Goal: Find specific page/section: Find specific page/section

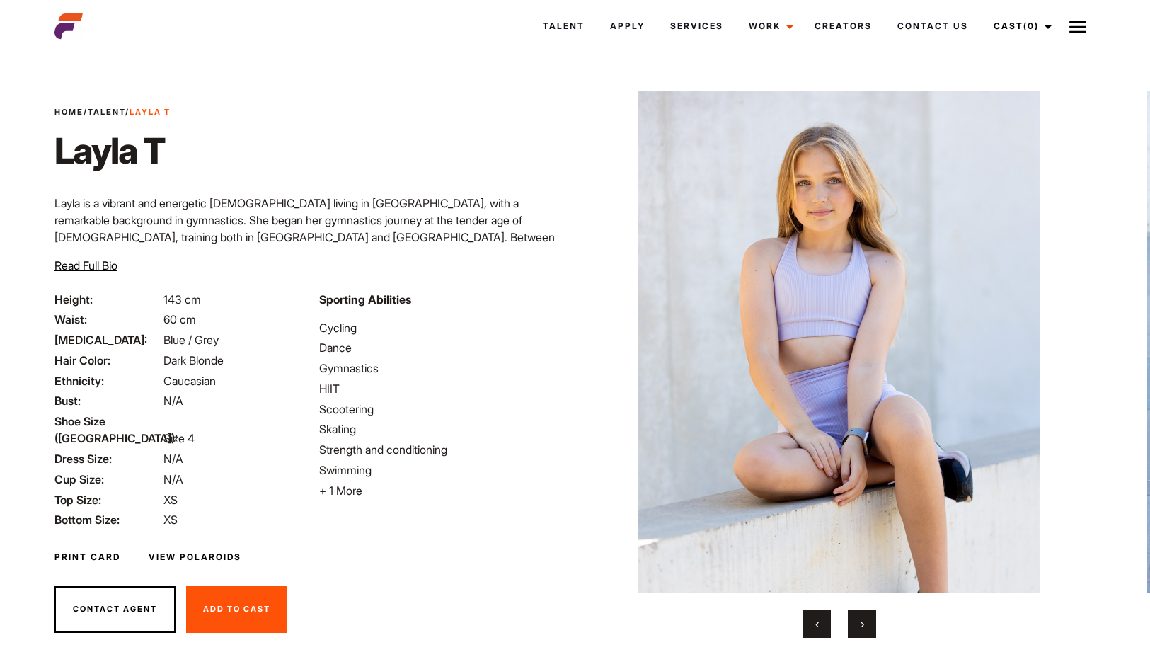
drag, startPoint x: 856, startPoint y: 619, endPoint x: 893, endPoint y: 606, distance: 39.2
click at [857, 619] on button "›" at bounding box center [862, 623] width 28 height 28
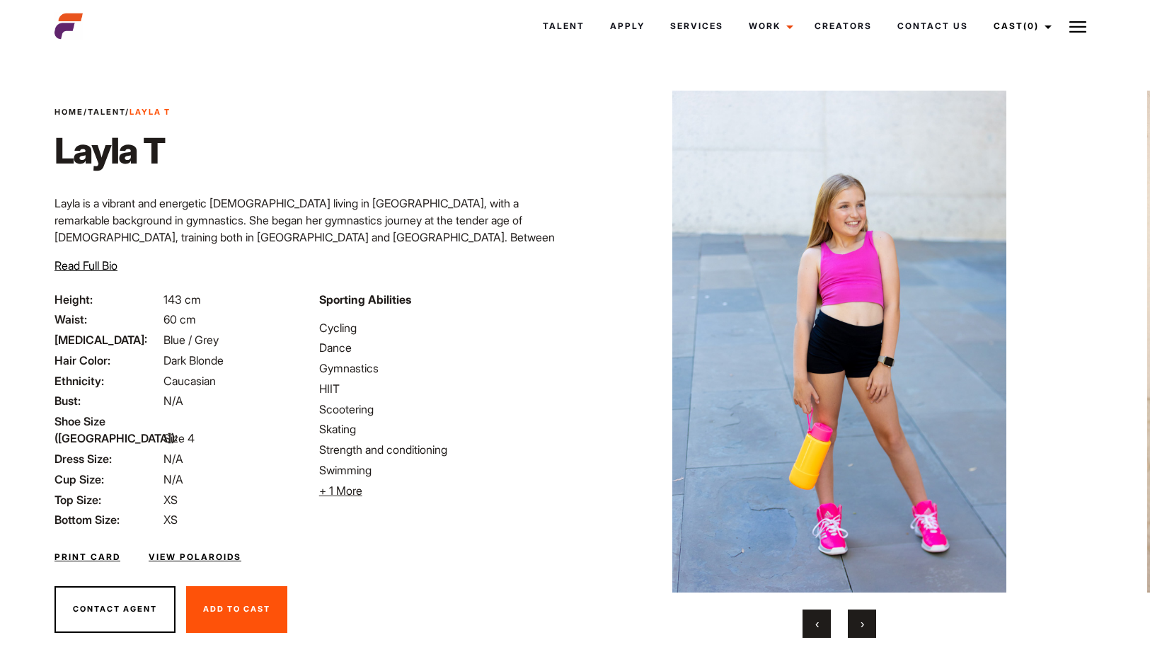
click at [858, 626] on button "›" at bounding box center [862, 623] width 28 height 28
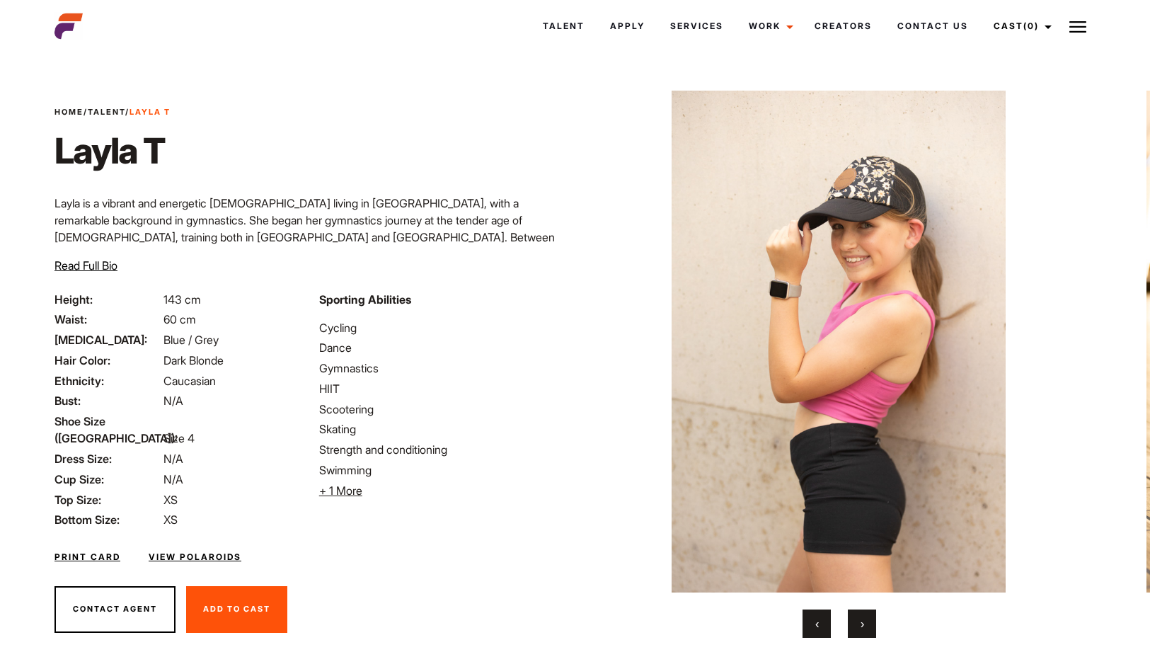
click at [858, 626] on button "›" at bounding box center [862, 623] width 28 height 28
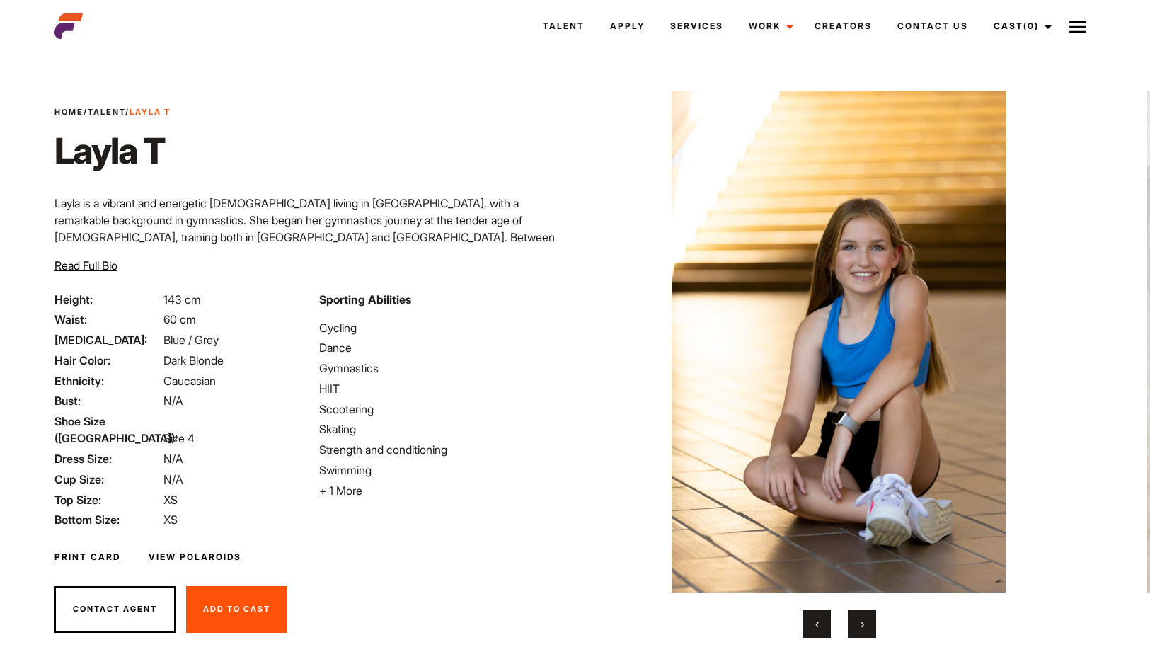
click at [858, 626] on button "›" at bounding box center [862, 623] width 28 height 28
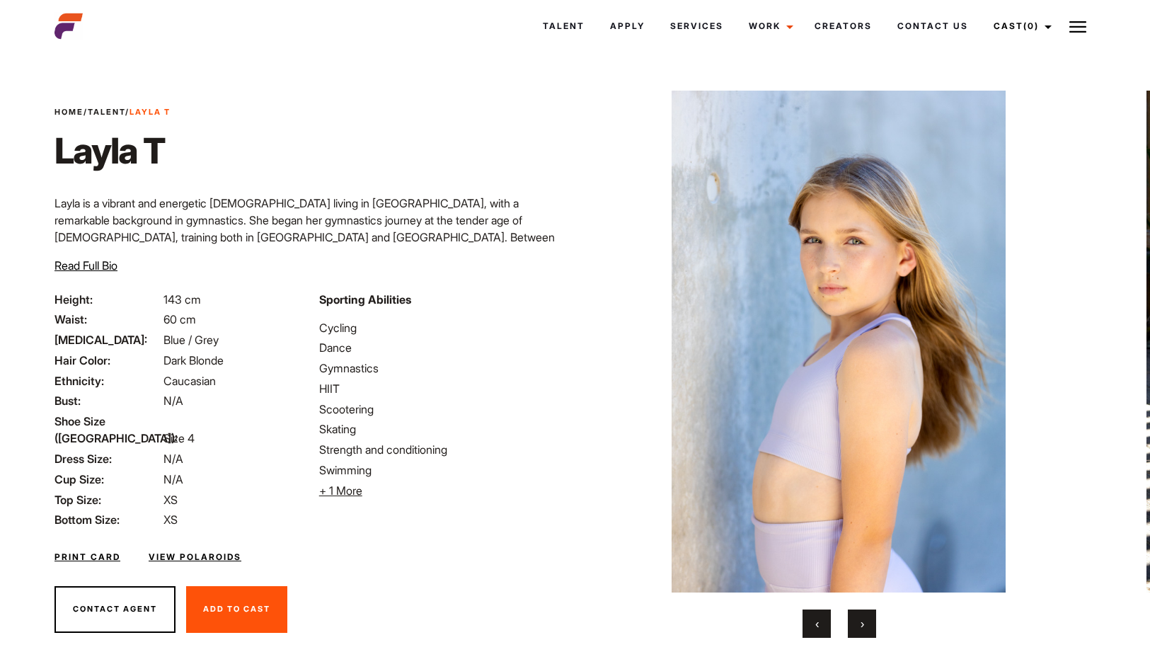
click at [858, 626] on button "›" at bounding box center [862, 623] width 28 height 28
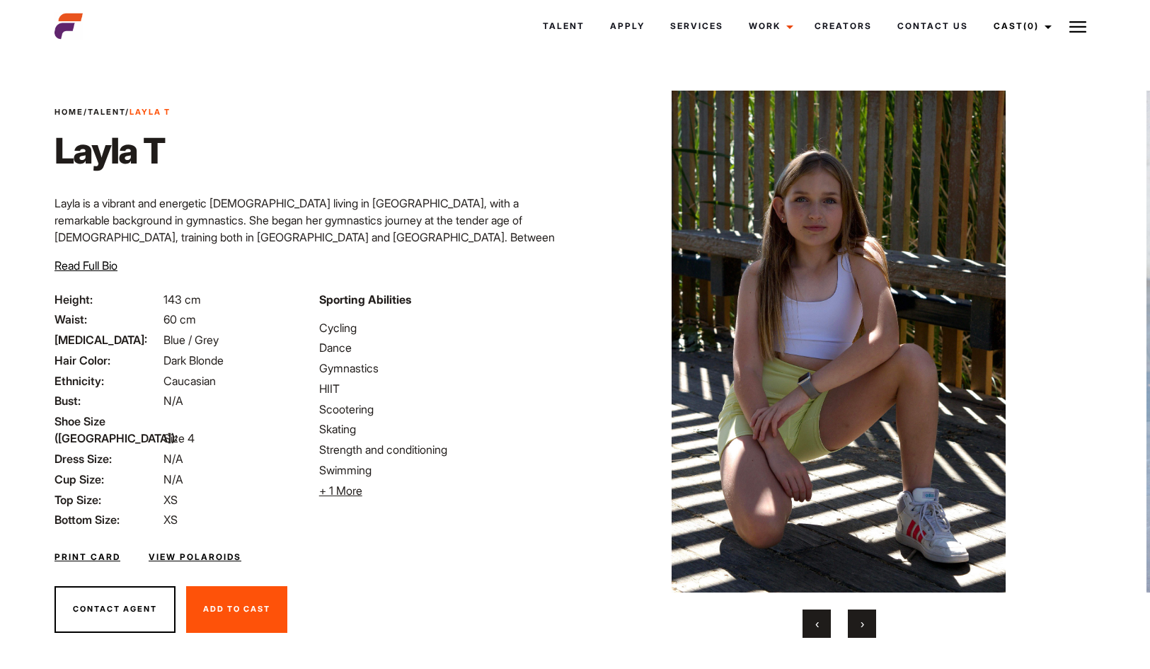
click at [858, 626] on button "›" at bounding box center [862, 623] width 28 height 28
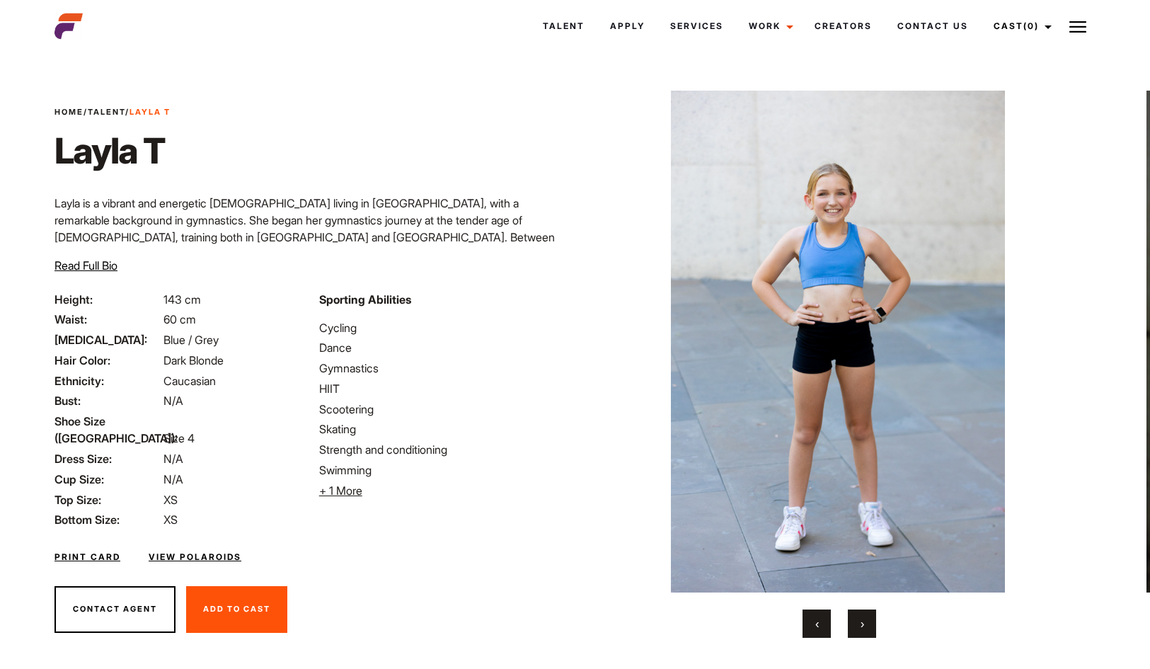
click at [863, 630] on span "›" at bounding box center [862, 623] width 4 height 14
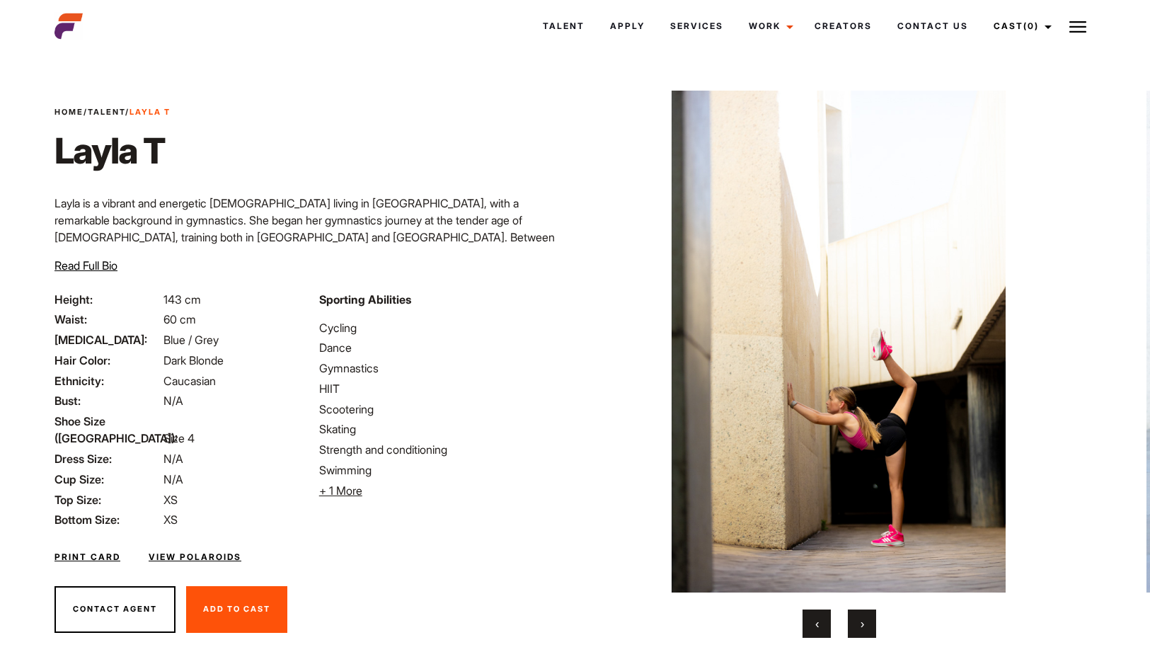
click at [862, 628] on span "›" at bounding box center [862, 623] width 4 height 14
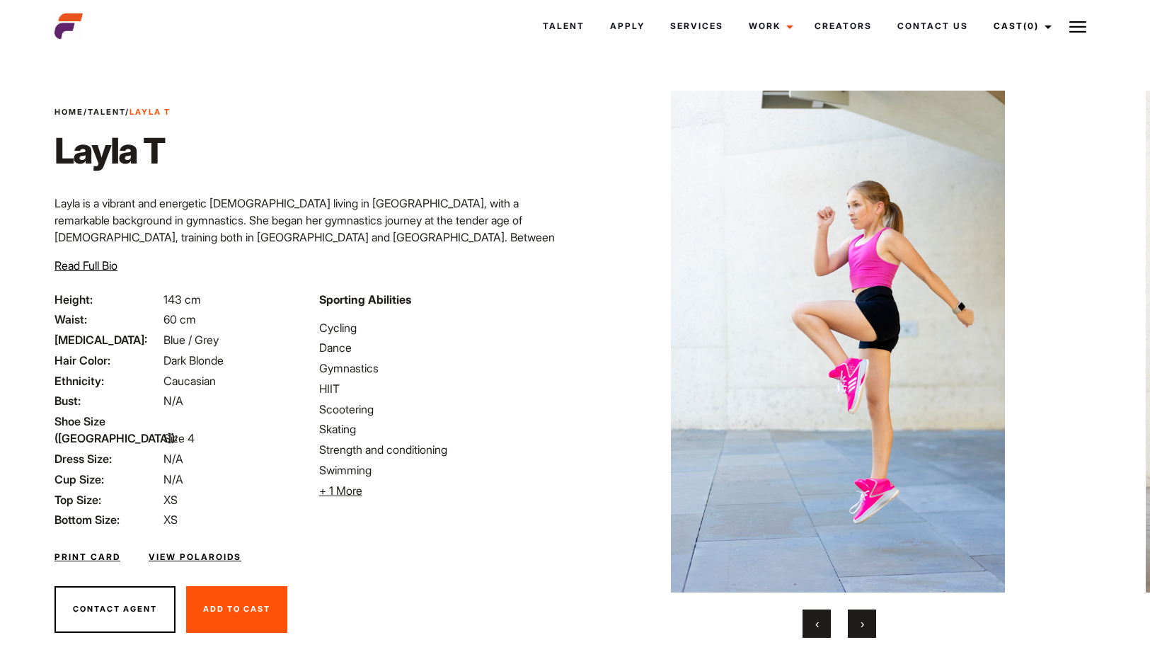
click at [862, 628] on span "›" at bounding box center [862, 623] width 4 height 14
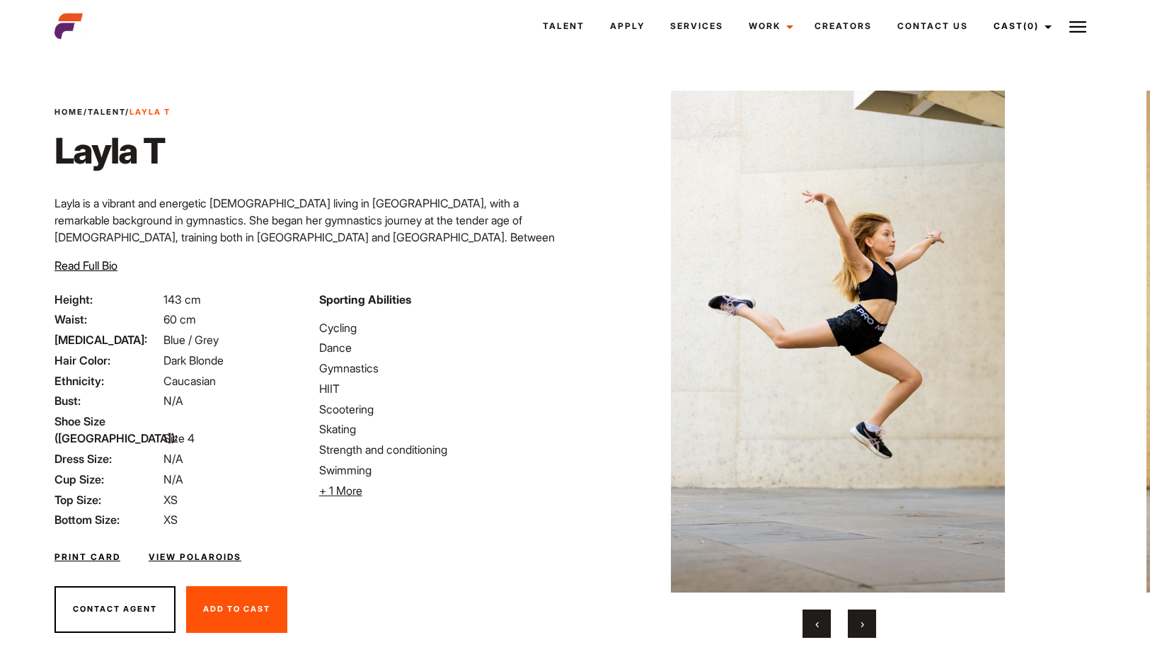
click at [862, 628] on span "›" at bounding box center [862, 623] width 4 height 14
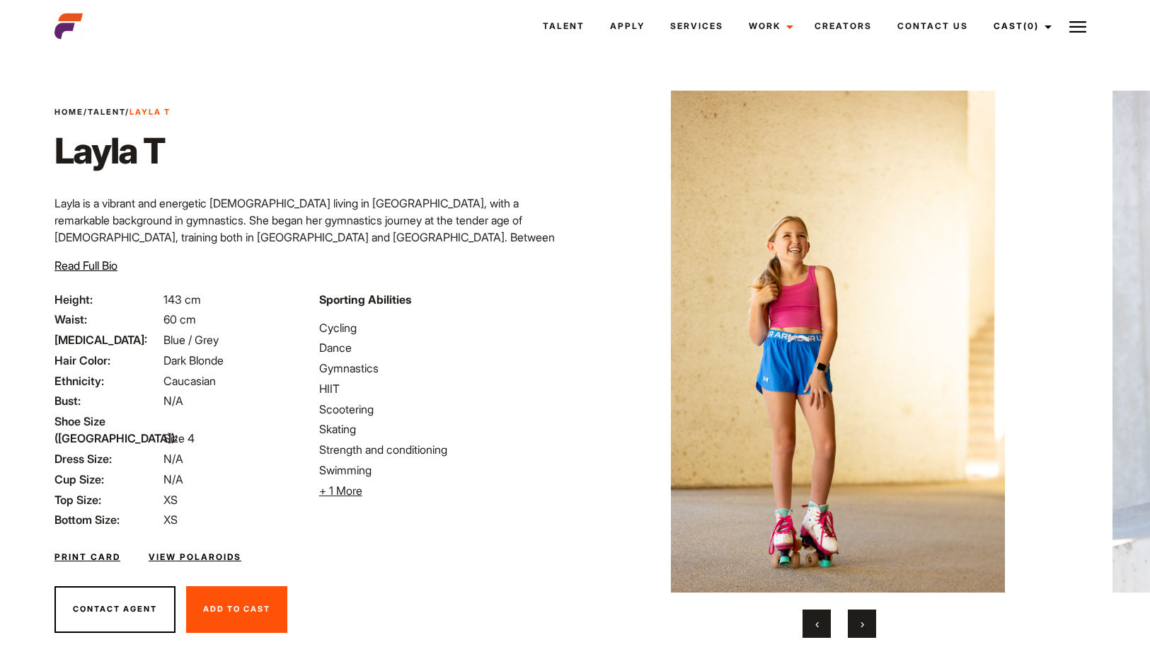
click at [862, 628] on span "›" at bounding box center [862, 623] width 4 height 14
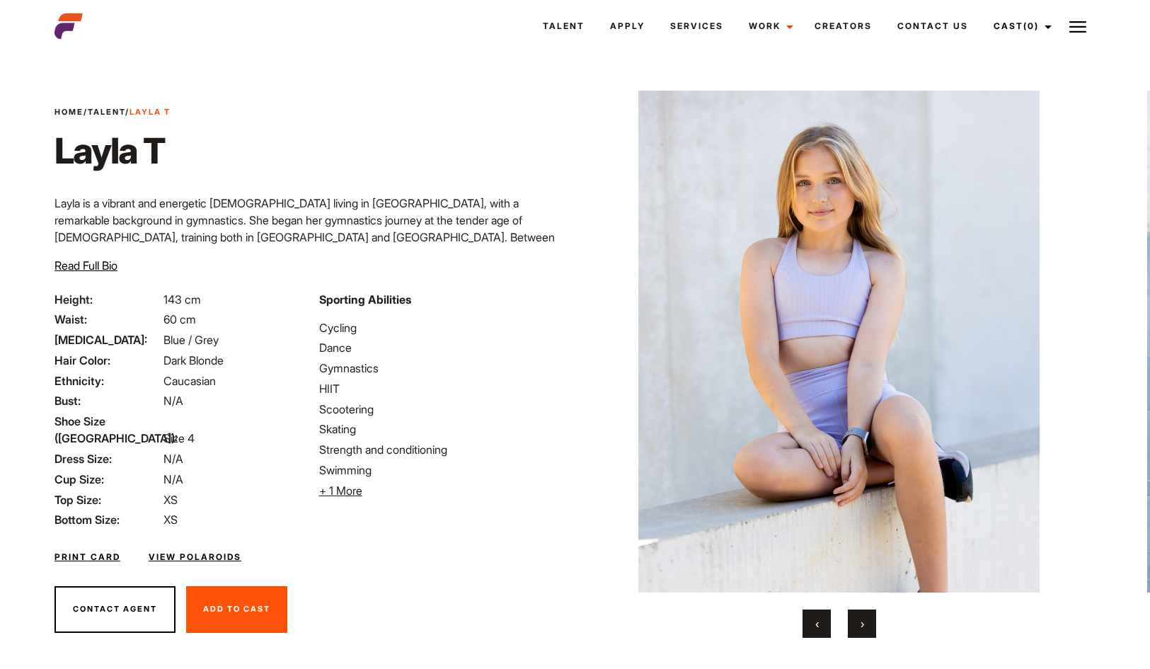
click at [862, 628] on span "›" at bounding box center [862, 623] width 4 height 14
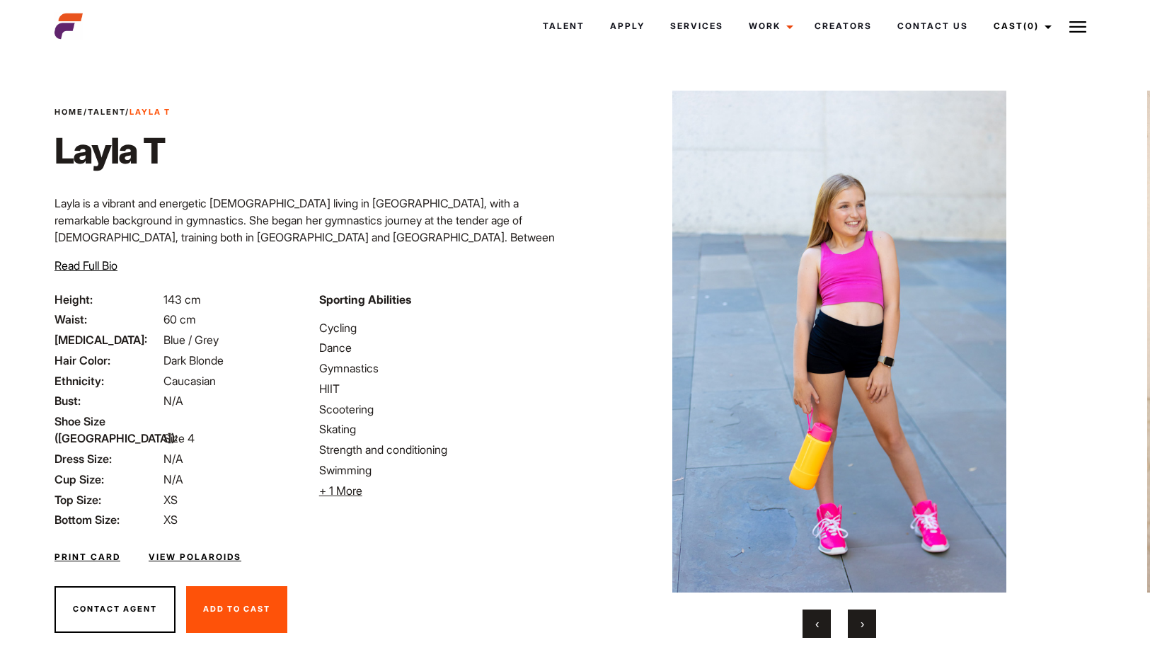
click at [860, 626] on span "›" at bounding box center [862, 623] width 4 height 14
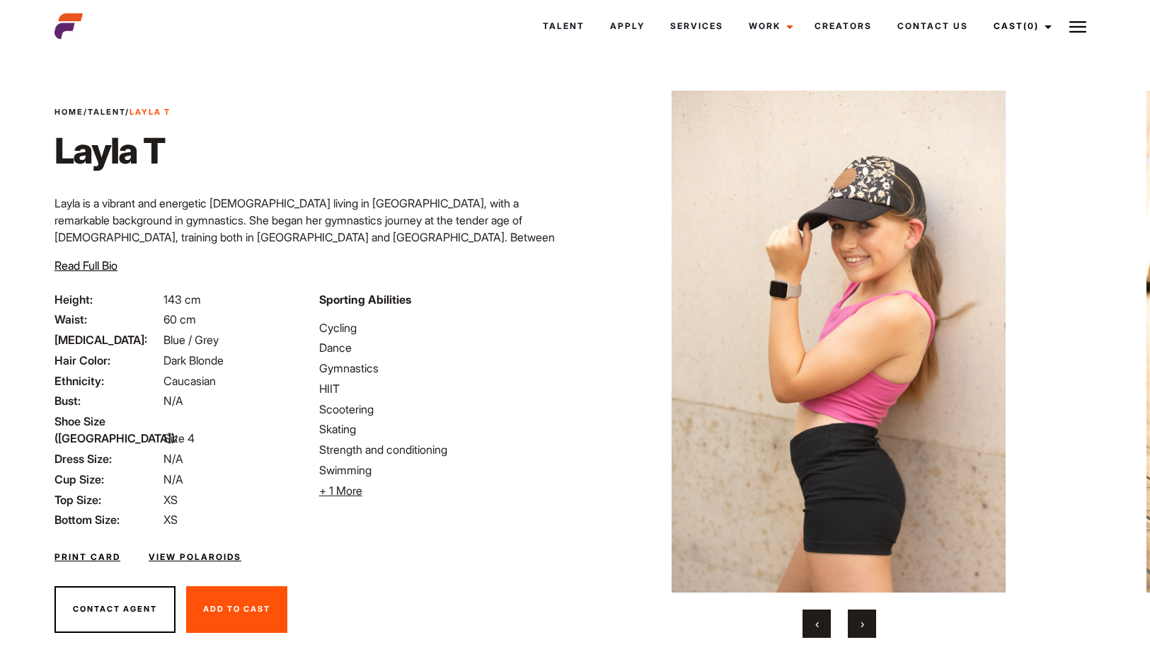
click at [860, 626] on span "›" at bounding box center [862, 623] width 4 height 14
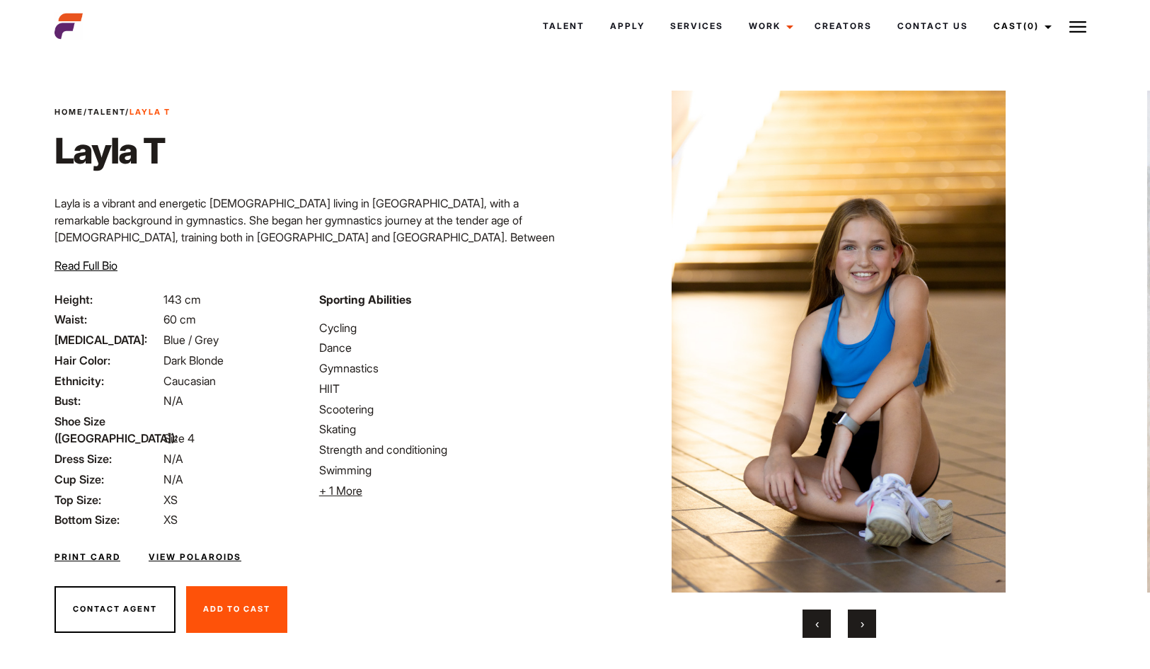
click at [860, 626] on span "›" at bounding box center [862, 623] width 4 height 14
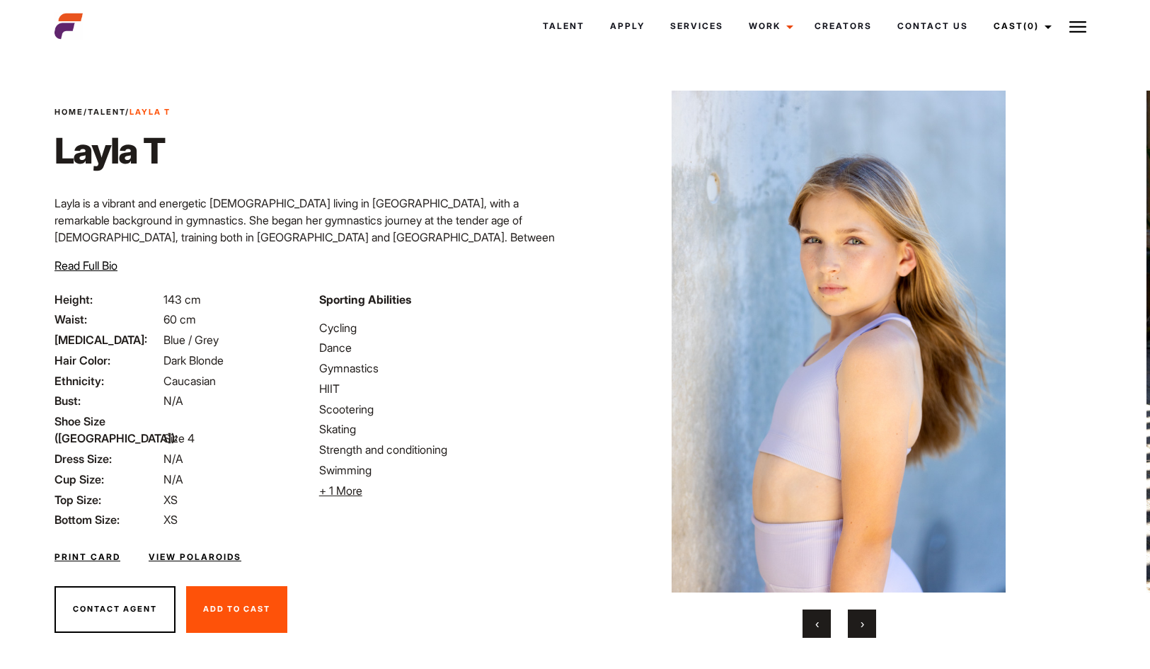
click at [822, 628] on button "‹" at bounding box center [816, 623] width 28 height 28
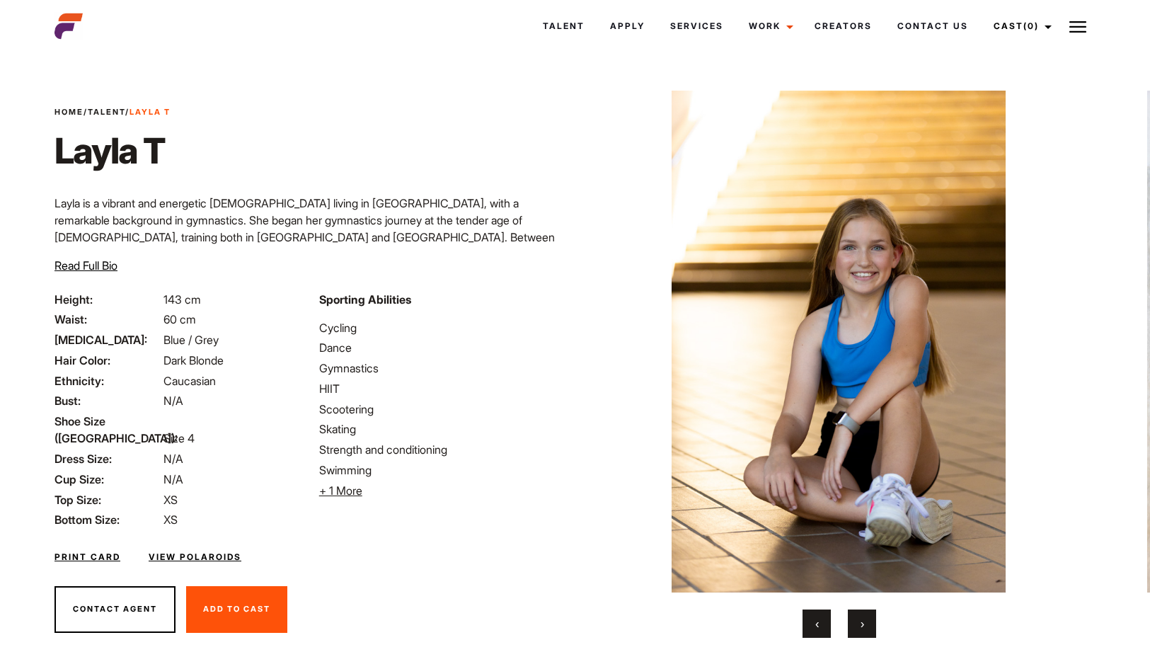
click at [821, 628] on button "‹" at bounding box center [816, 623] width 28 height 28
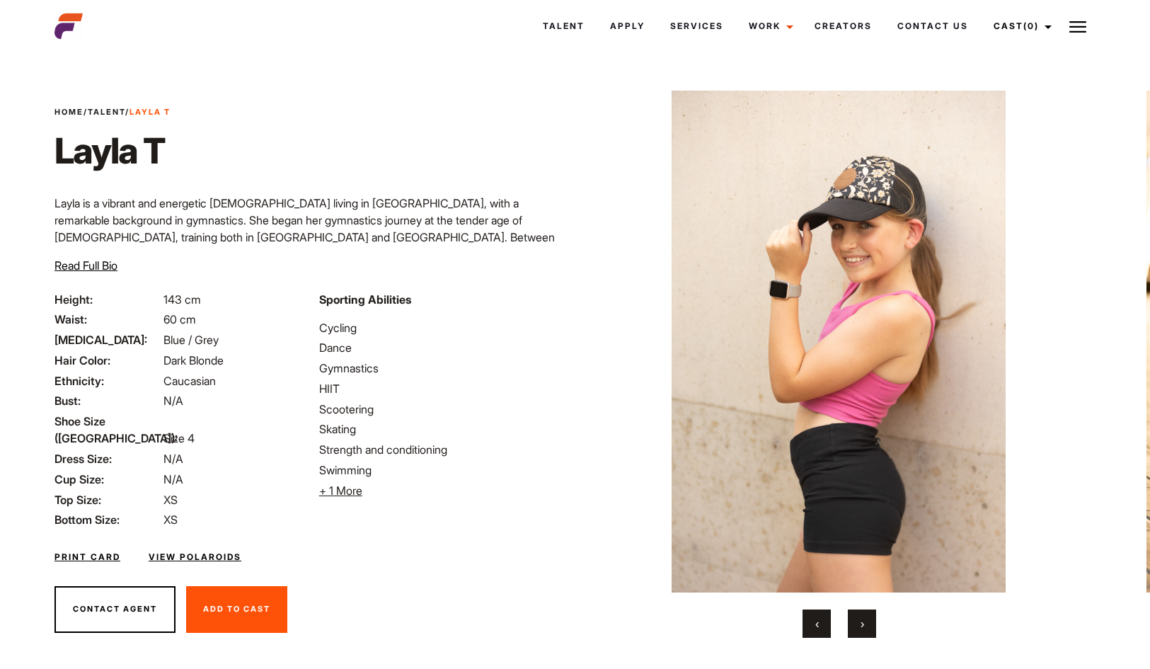
click at [821, 628] on button "‹" at bounding box center [816, 623] width 28 height 28
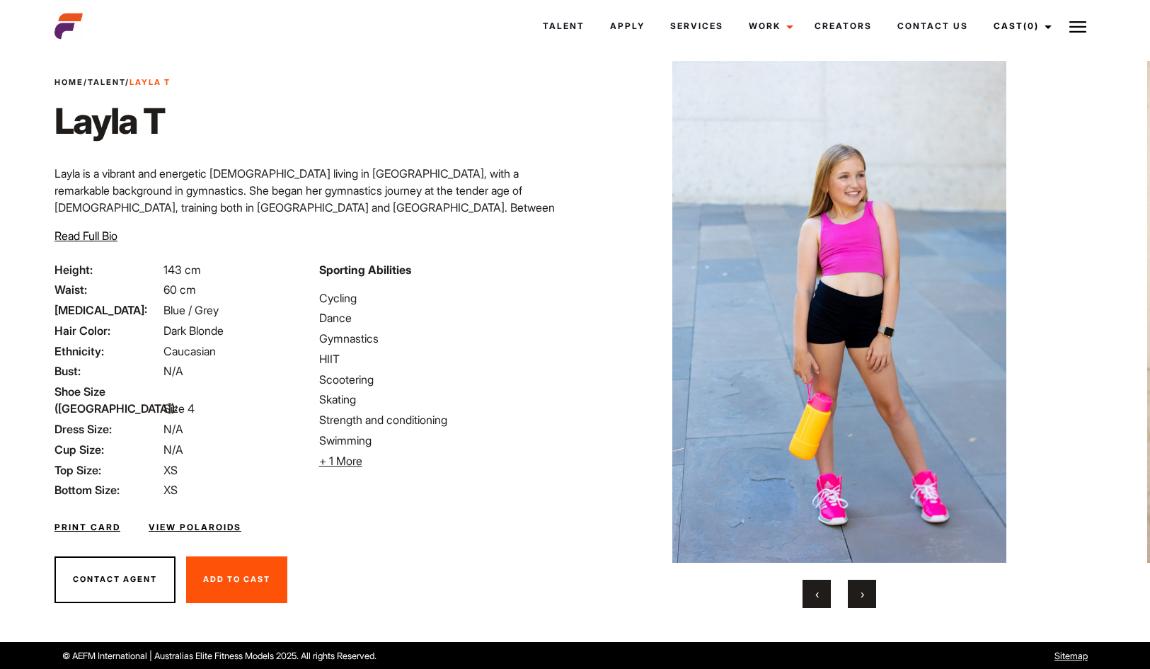
scroll to position [30, 0]
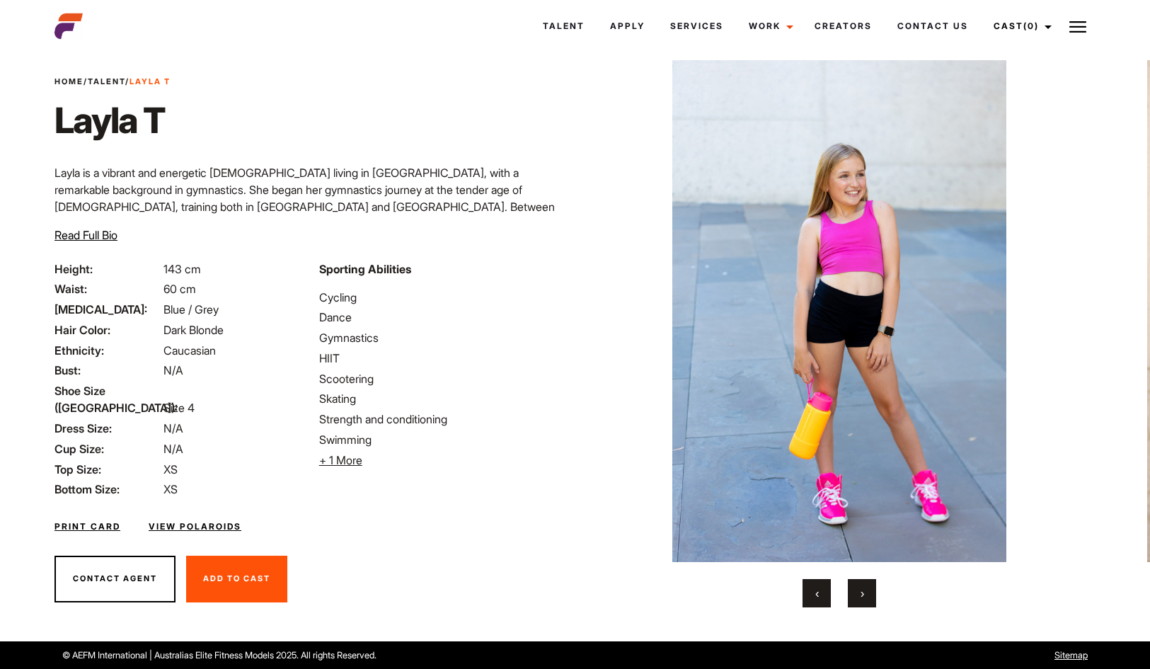
click at [65, 81] on link "Home" at bounding box center [68, 81] width 29 height 10
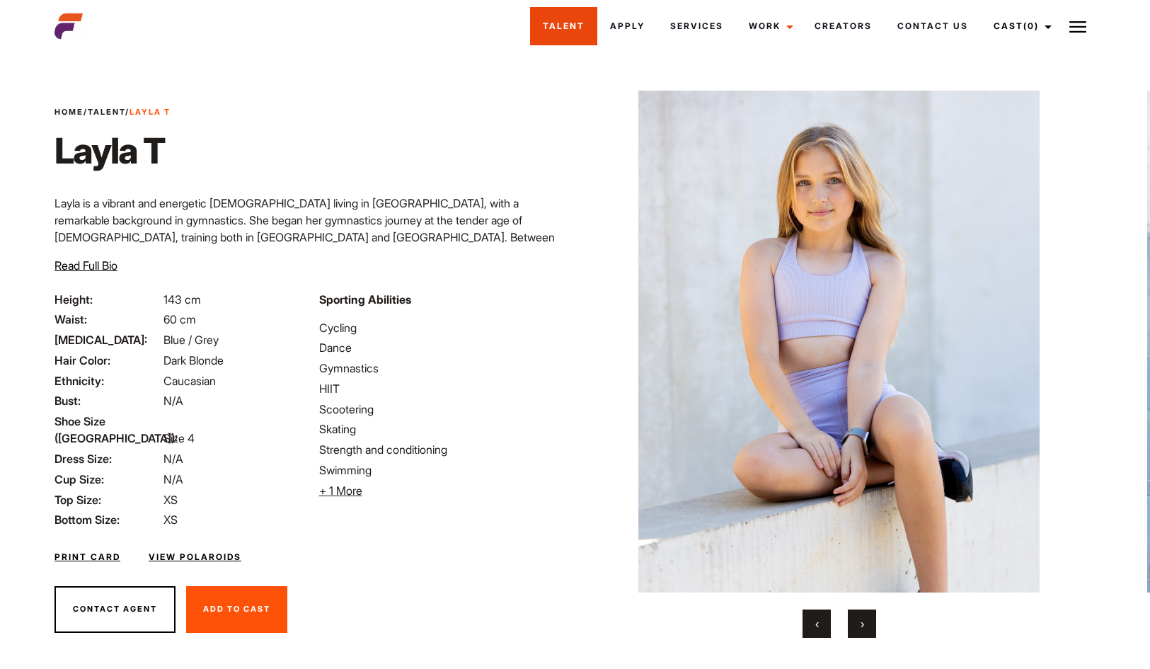
click at [555, 21] on link "Talent" at bounding box center [563, 26] width 67 height 38
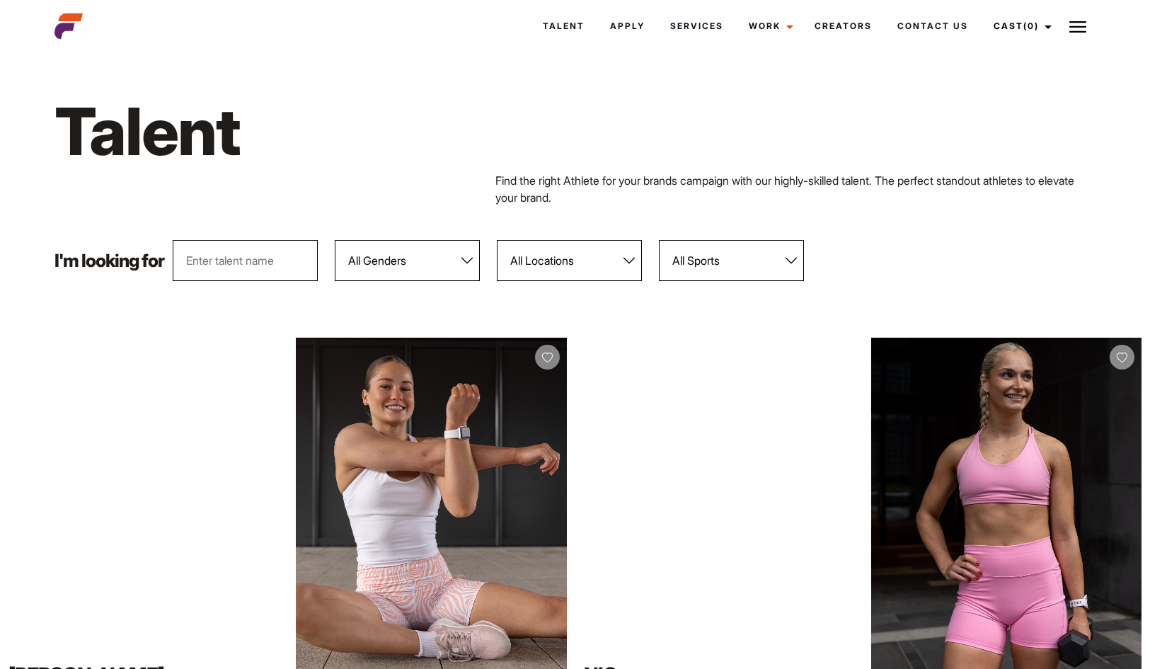
click at [466, 260] on select "All Genders [DEMOGRAPHIC_DATA] [DEMOGRAPHIC_DATA]" at bounding box center [407, 260] width 145 height 41
select select "104"
click at [335, 240] on select "All Genders [DEMOGRAPHIC_DATA] [DEMOGRAPHIC_DATA]" at bounding box center [407, 260] width 145 height 41
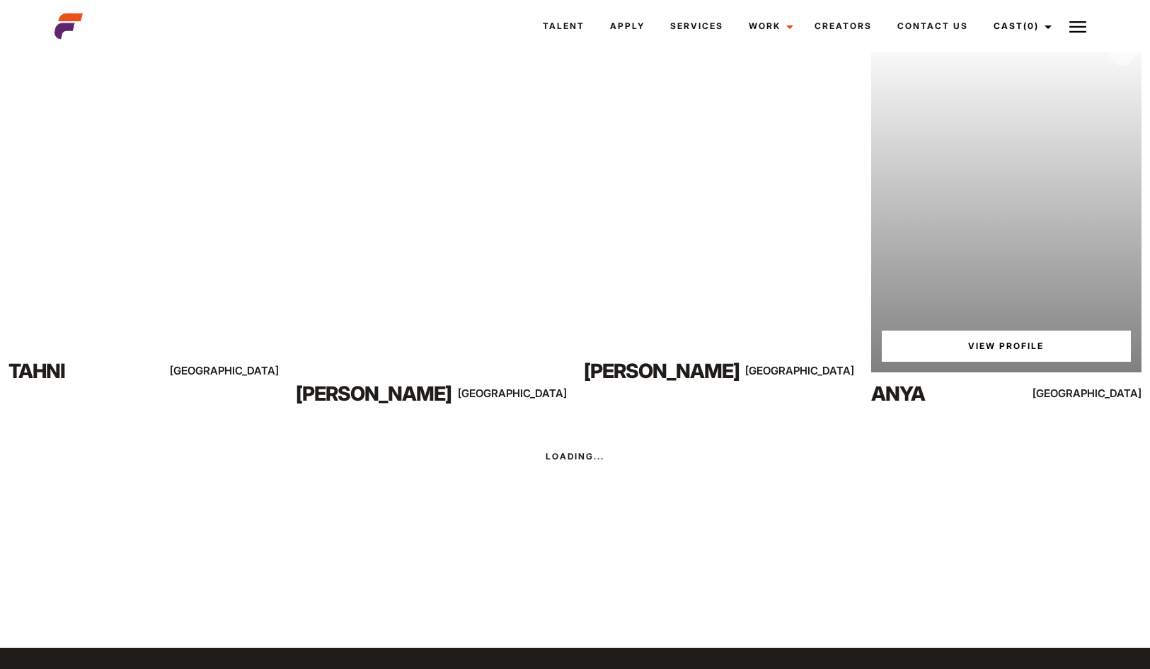
scroll to position [2206, 0]
